Goal: Task Accomplishment & Management: Manage account settings

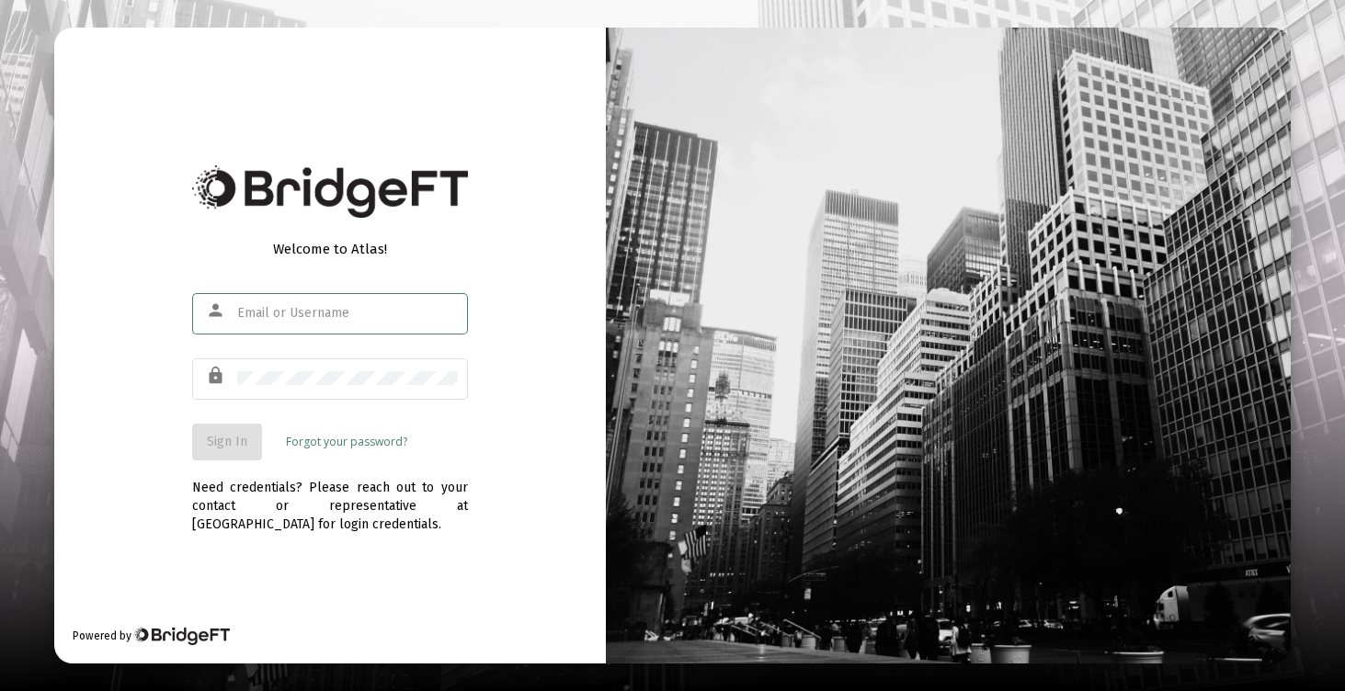
type input "[EMAIL_ADDRESS][DOMAIN_NAME]"
click at [235, 440] on span "Sign In" at bounding box center [227, 442] width 40 height 16
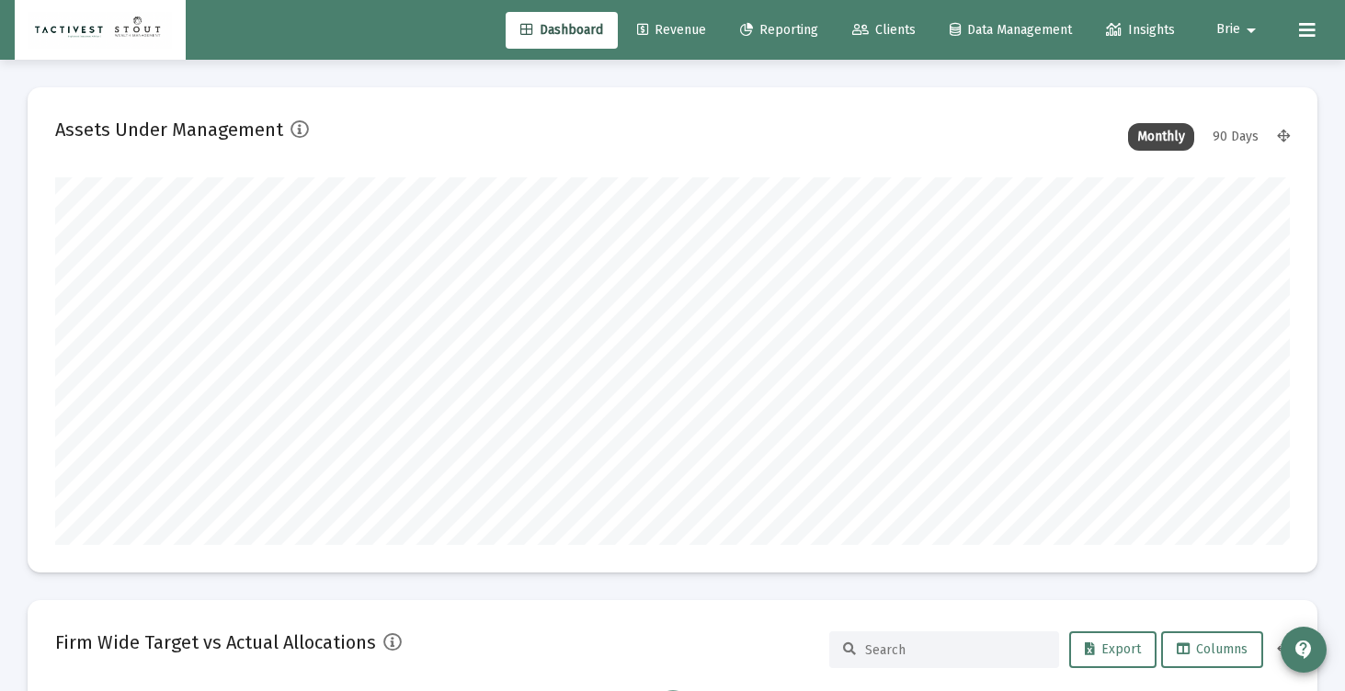
scroll to position [368, 665]
type input "[DATE]"
click at [872, 33] on span "Clients" at bounding box center [883, 30] width 63 height 16
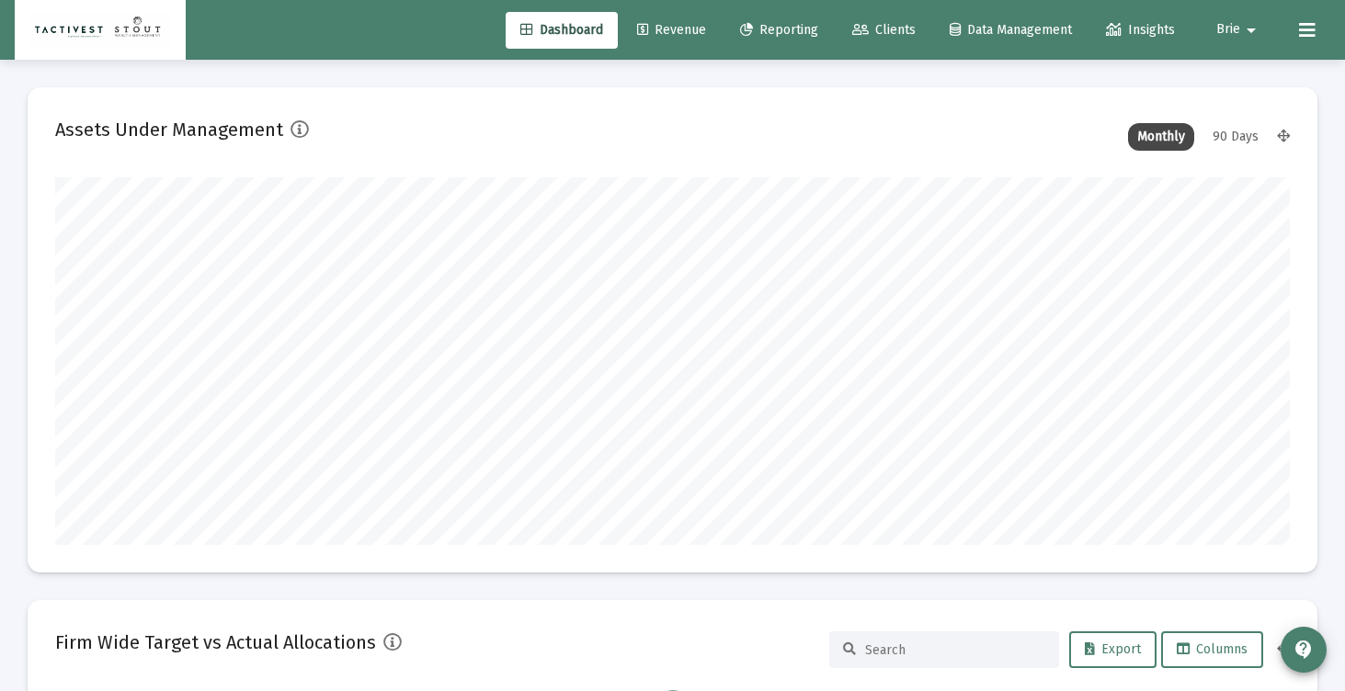
scroll to position [0, 0]
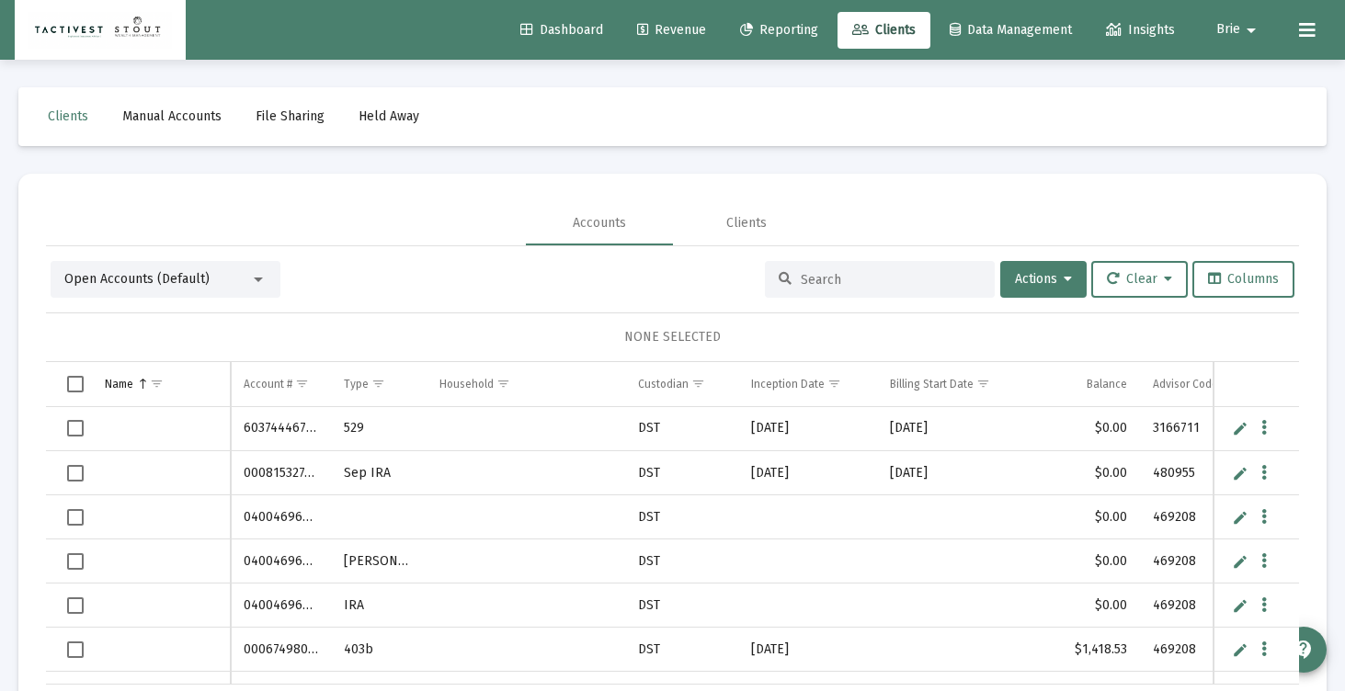
click at [805, 284] on input at bounding box center [891, 280] width 180 height 16
type input "s"
type input "[PERSON_NAME]"
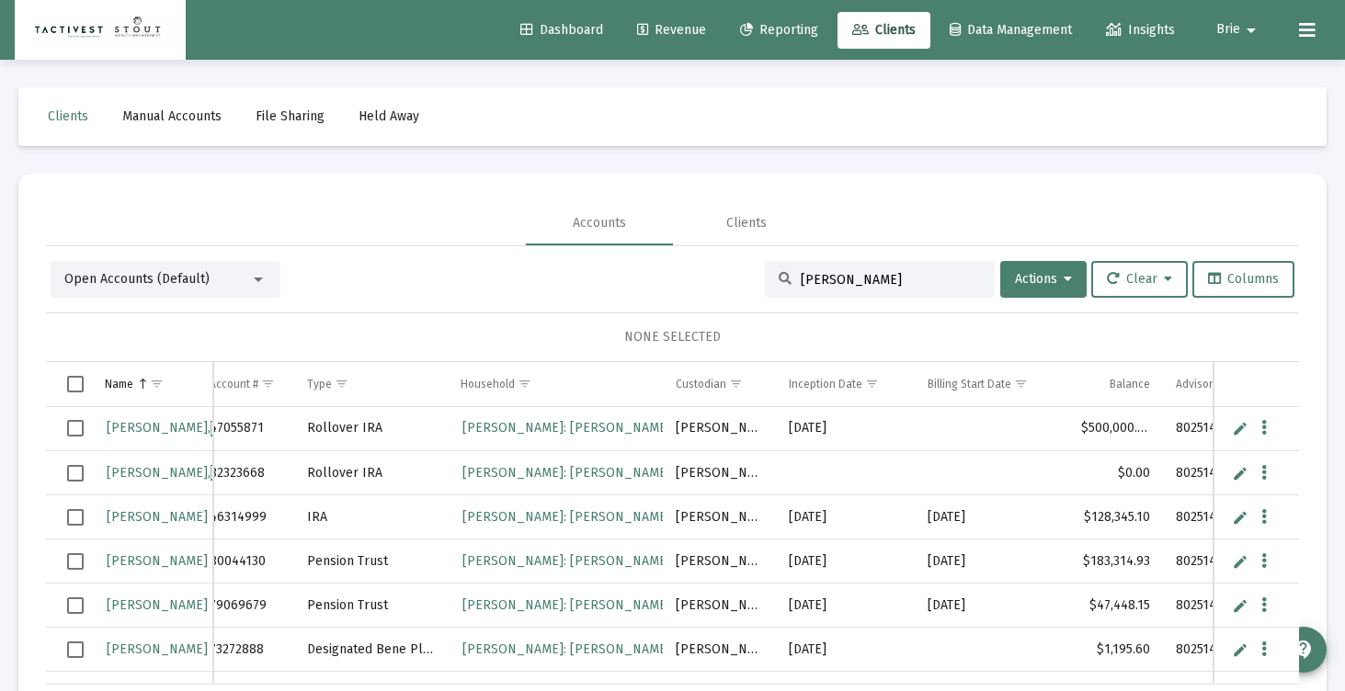
scroll to position [0, 17]
click at [161, 420] on span "[PERSON_NAME]" at bounding box center [209, 428] width 205 height 16
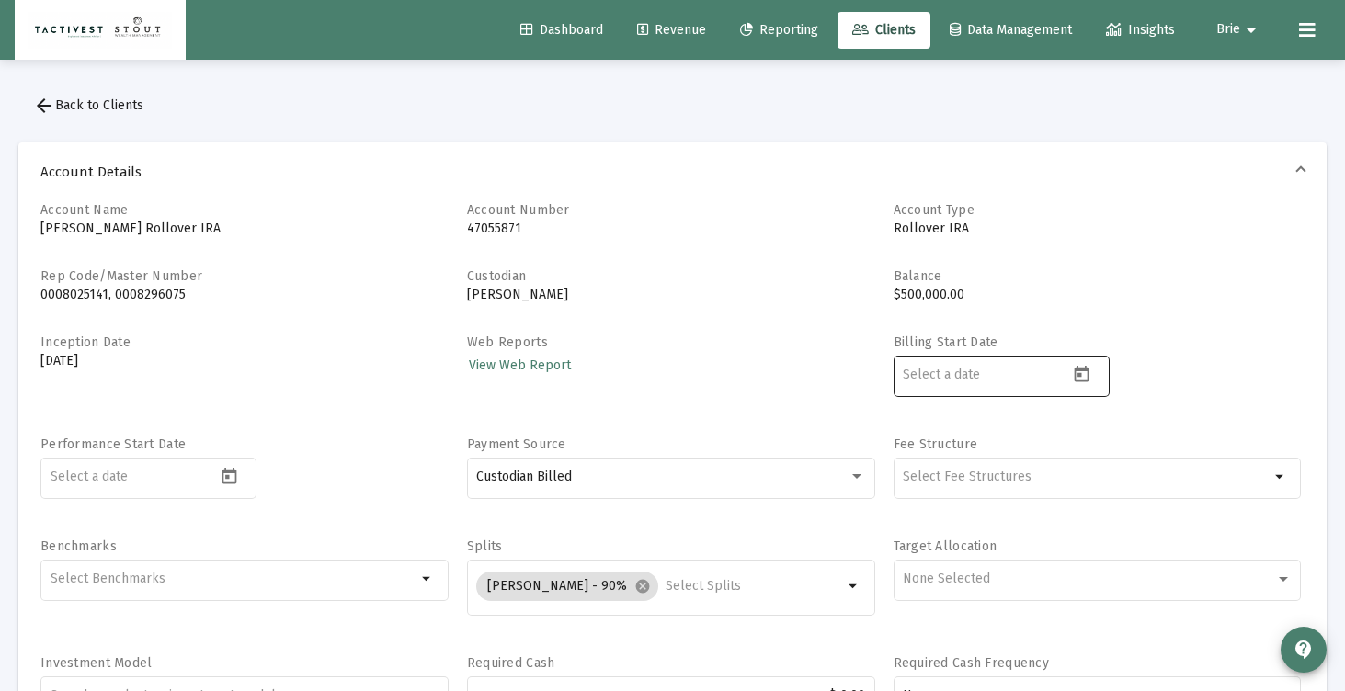
click at [985, 377] on input at bounding box center [985, 375] width 165 height 15
click at [1083, 372] on icon "Open calendar" at bounding box center [1081, 374] width 19 height 19
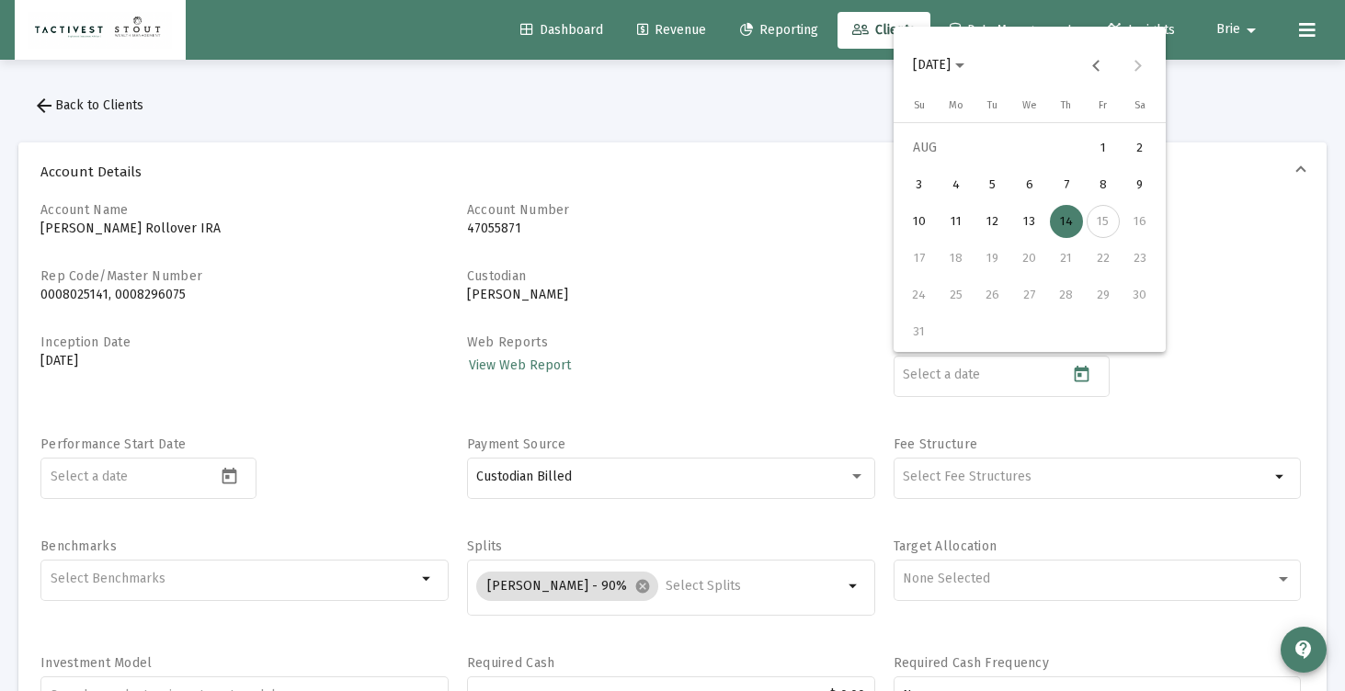
click at [1100, 226] on div "15" at bounding box center [1102, 221] width 33 height 33
click at [1069, 219] on div "14" at bounding box center [1066, 221] width 33 height 33
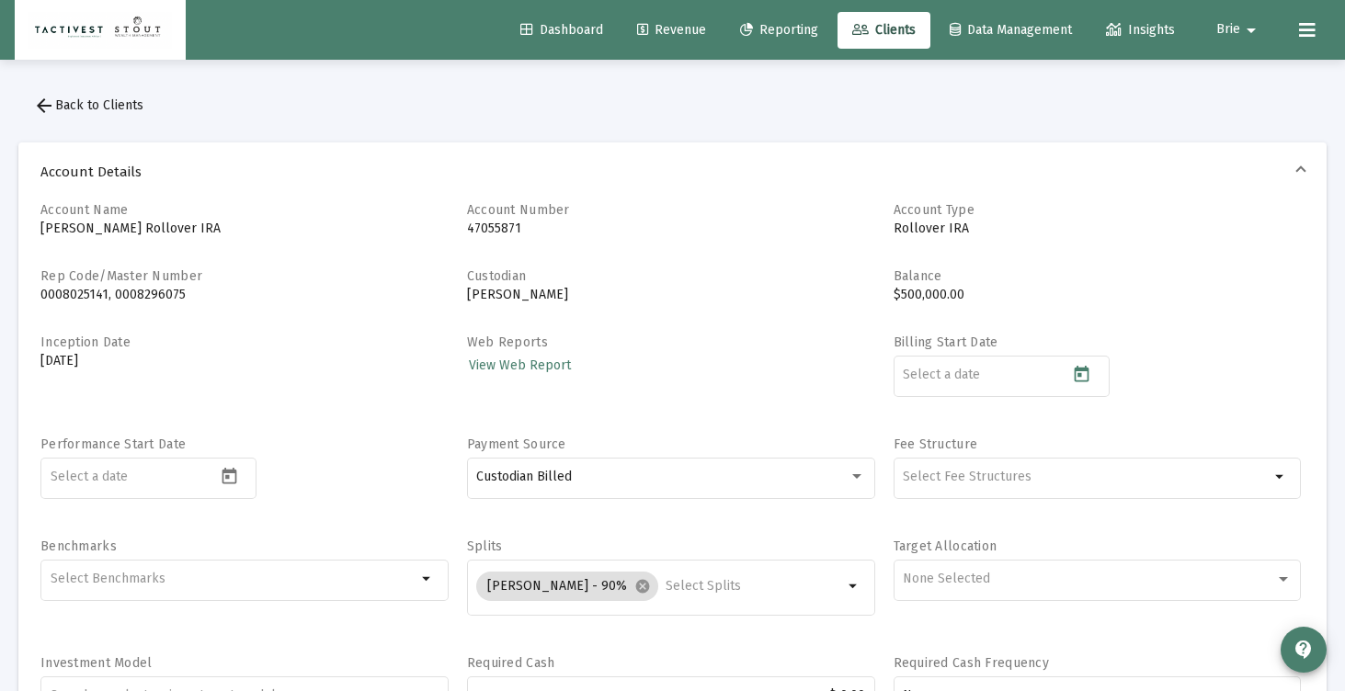
type input "[DATE]"
click at [750, 393] on div "Web Reports View Web Report" at bounding box center [671, 376] width 408 height 84
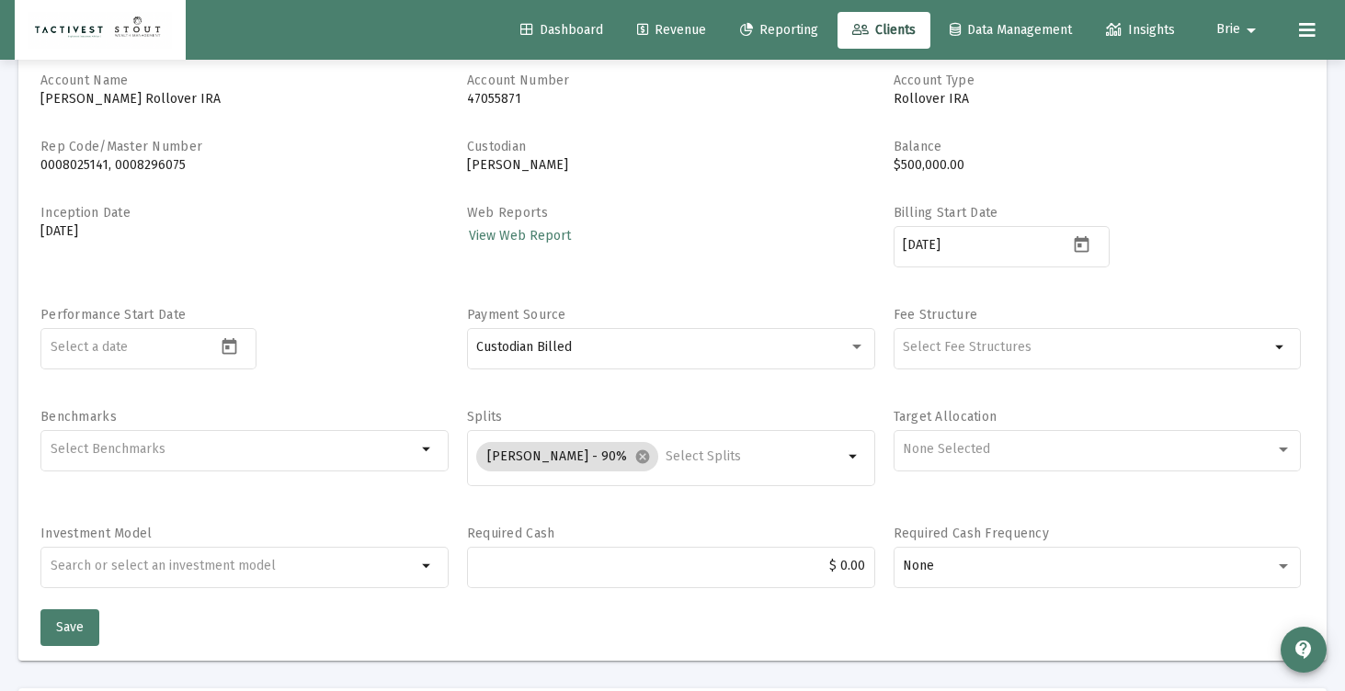
scroll to position [138, 0]
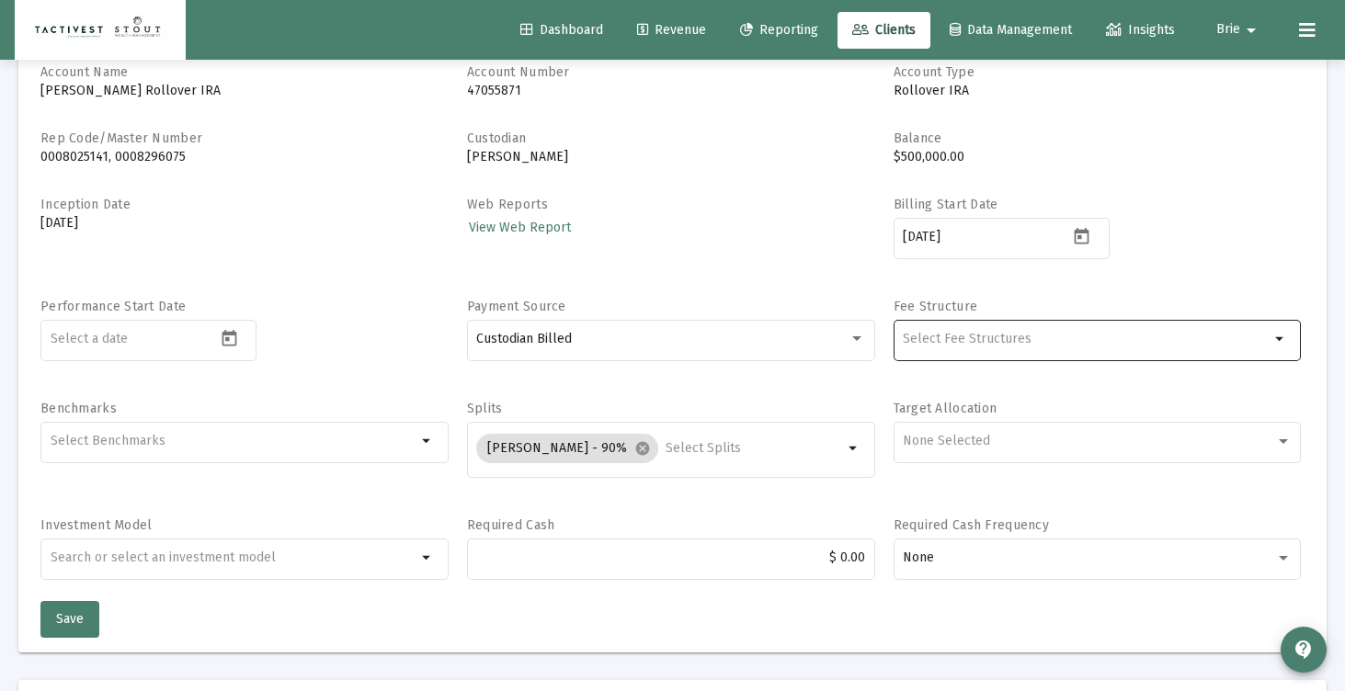
click at [912, 337] on input "Selection" at bounding box center [1086, 339] width 367 height 15
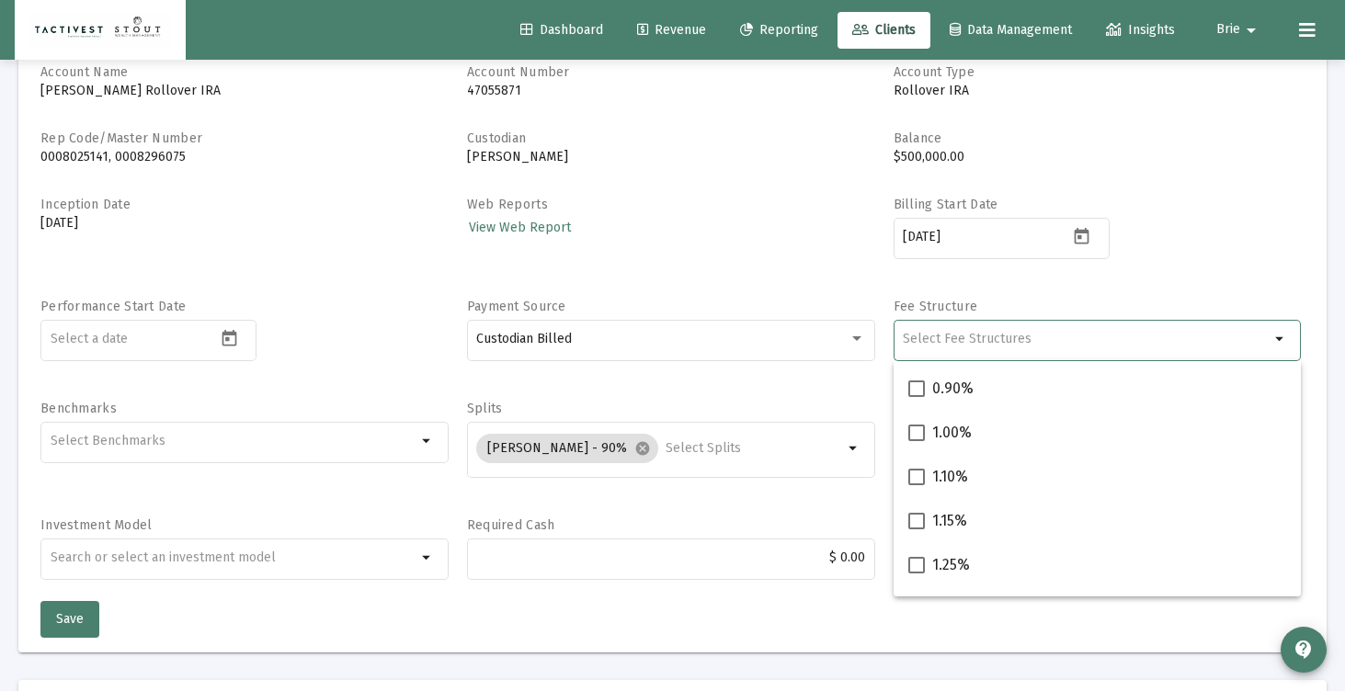
scroll to position [392, 0]
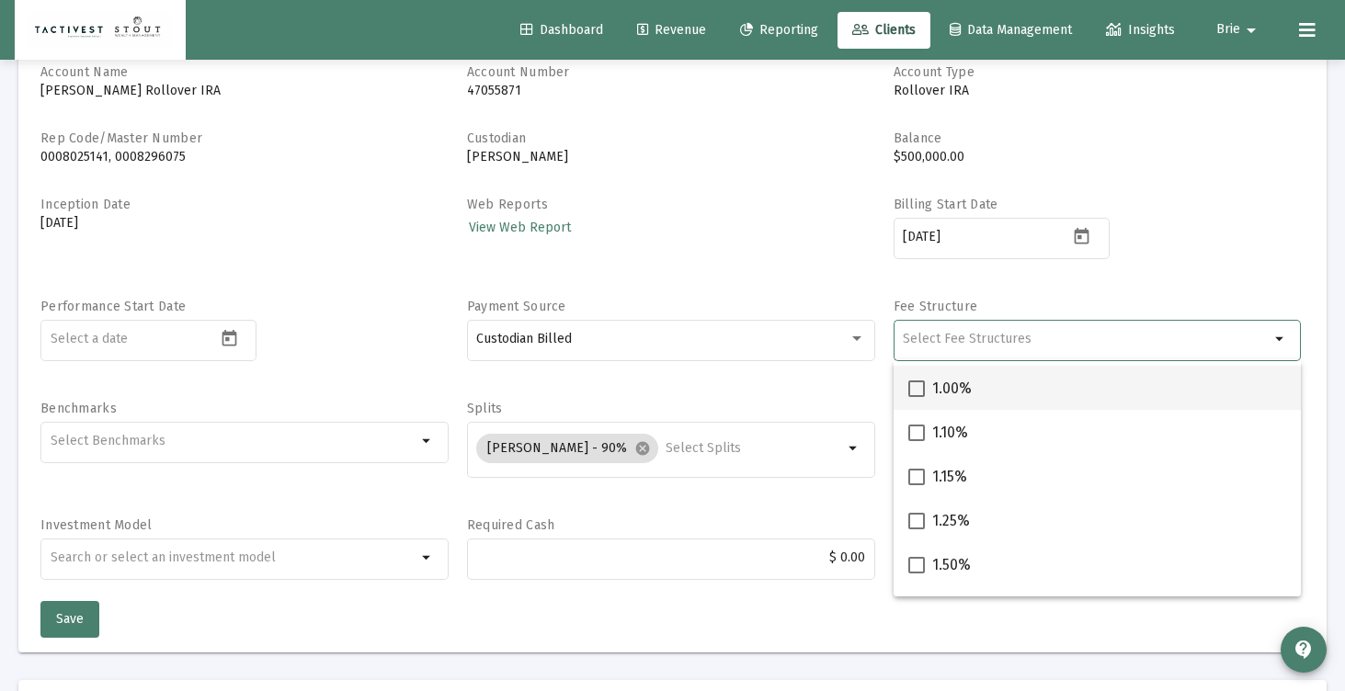
click at [917, 392] on span at bounding box center [916, 389] width 17 height 17
click at [916, 397] on input "1.00%" at bounding box center [915, 397] width 1 height 1
checkbox input "true"
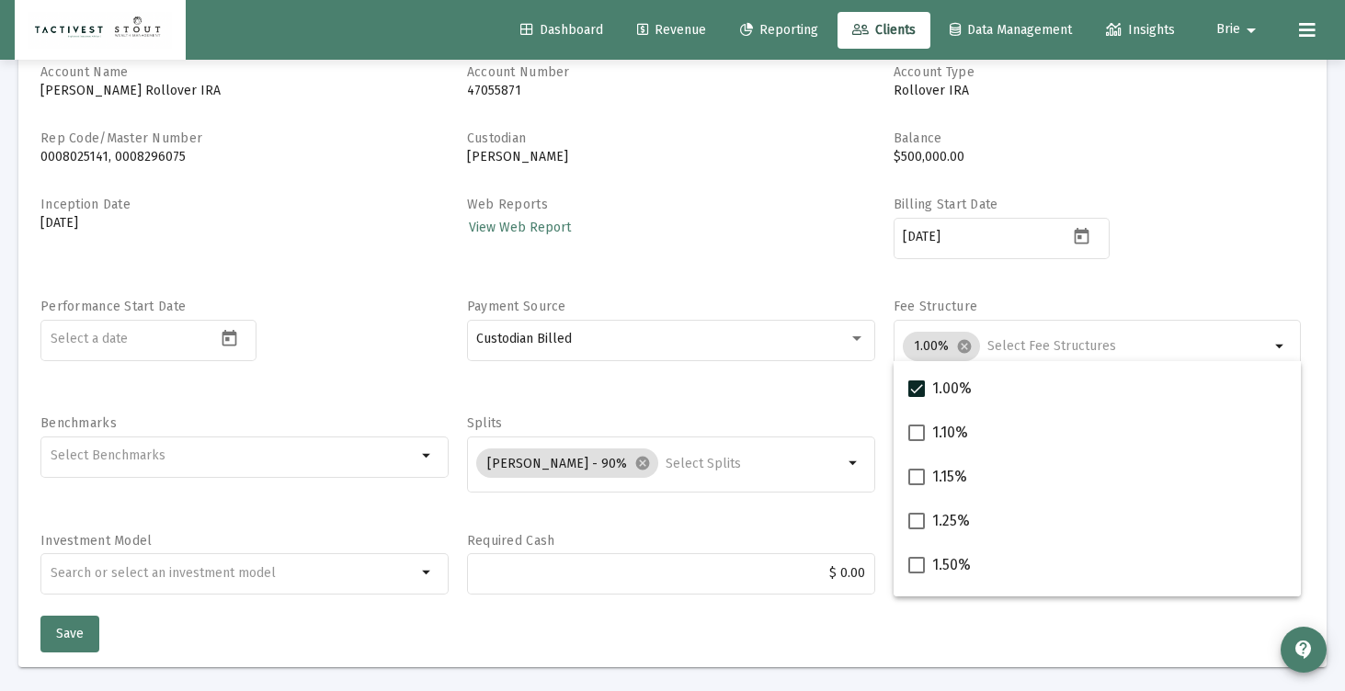
click at [735, 252] on div "Web Reports View Web Report" at bounding box center [671, 238] width 408 height 84
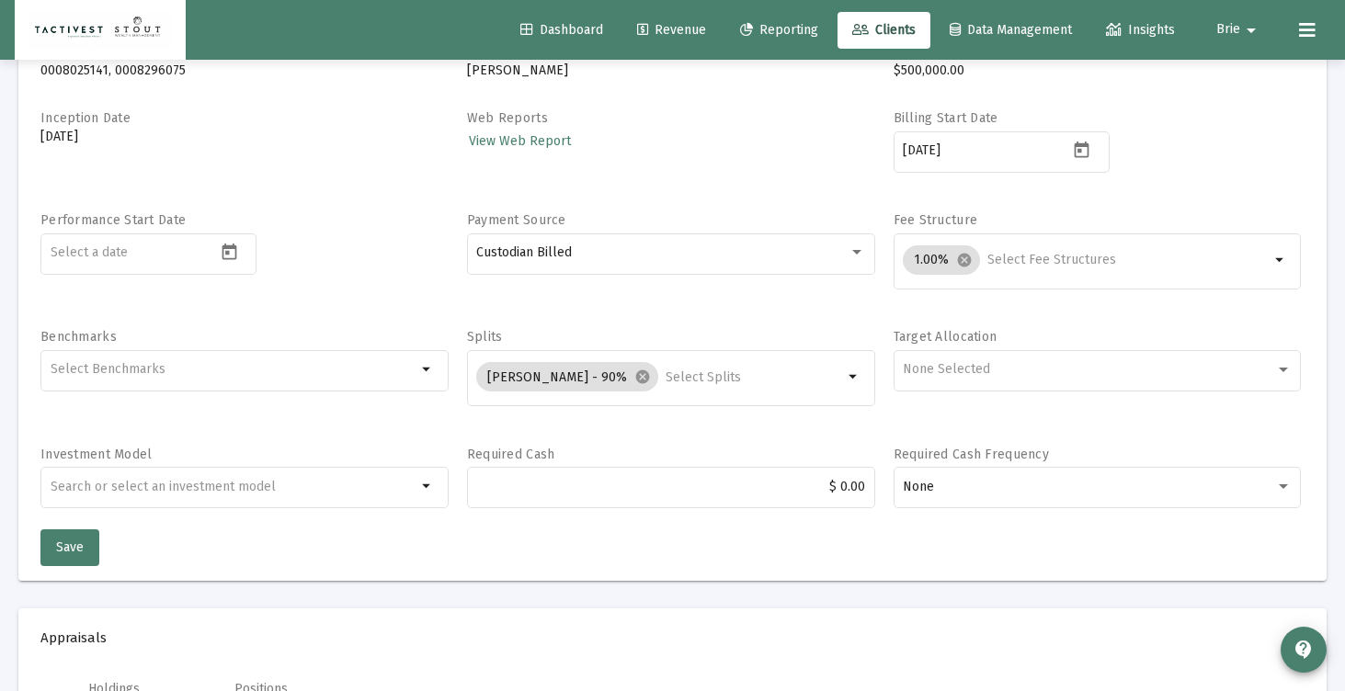
scroll to position [227, 0]
click at [72, 540] on span "Save" at bounding box center [70, 545] width 28 height 16
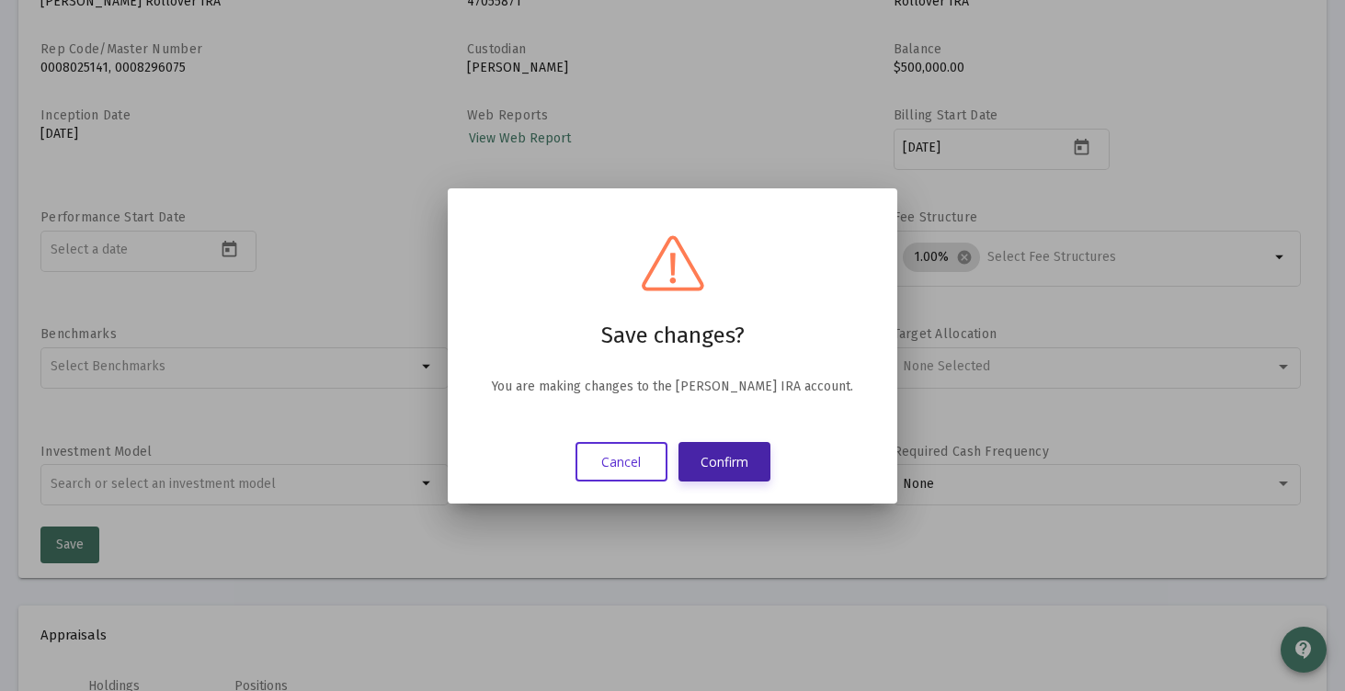
click at [733, 461] on button "Confirm" at bounding box center [724, 462] width 92 height 40
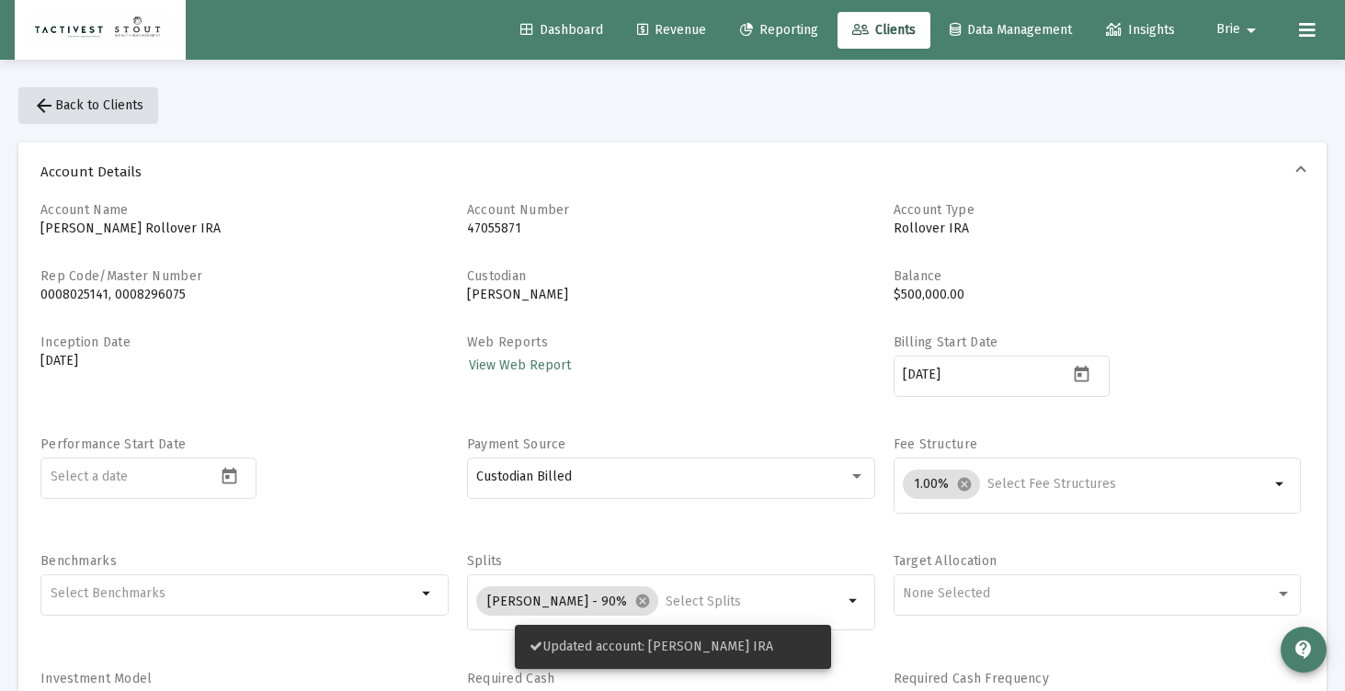
click at [86, 102] on span "arrow_back Back to Clients" at bounding box center [88, 105] width 110 height 16
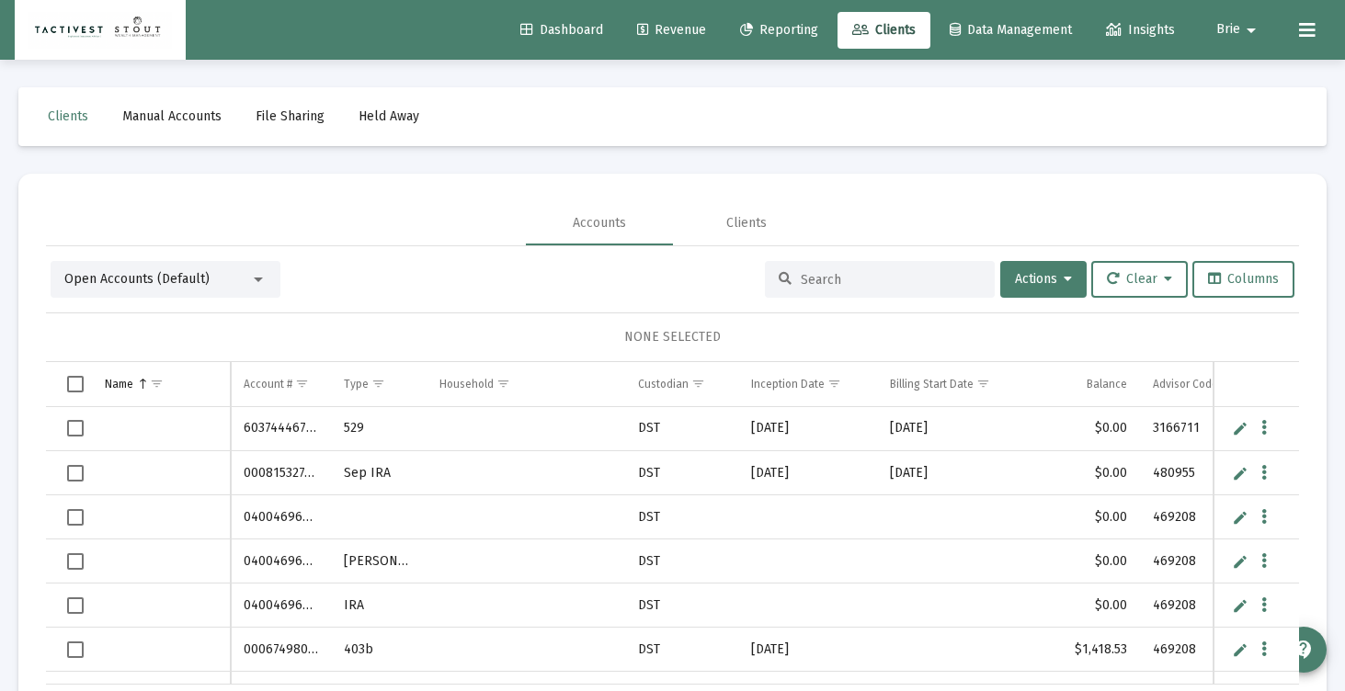
click at [842, 272] on input at bounding box center [891, 280] width 180 height 16
type input "[PERSON_NAME]"
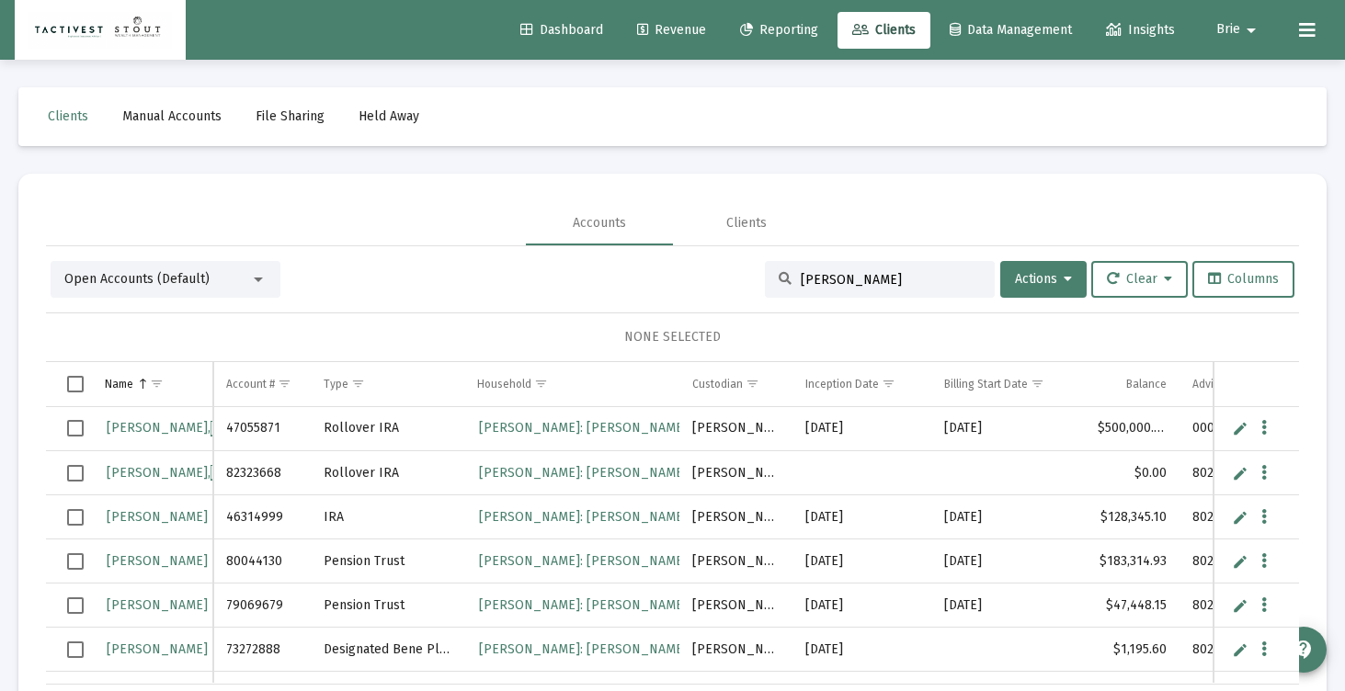
click at [1235, 433] on link "Edit" at bounding box center [1240, 428] width 17 height 17
type input "[PERSON_NAME] (CWP)"
click at [1235, 432] on link "Save" at bounding box center [1237, 429] width 17 height 17
